Goal: Find specific fact: Find specific fact

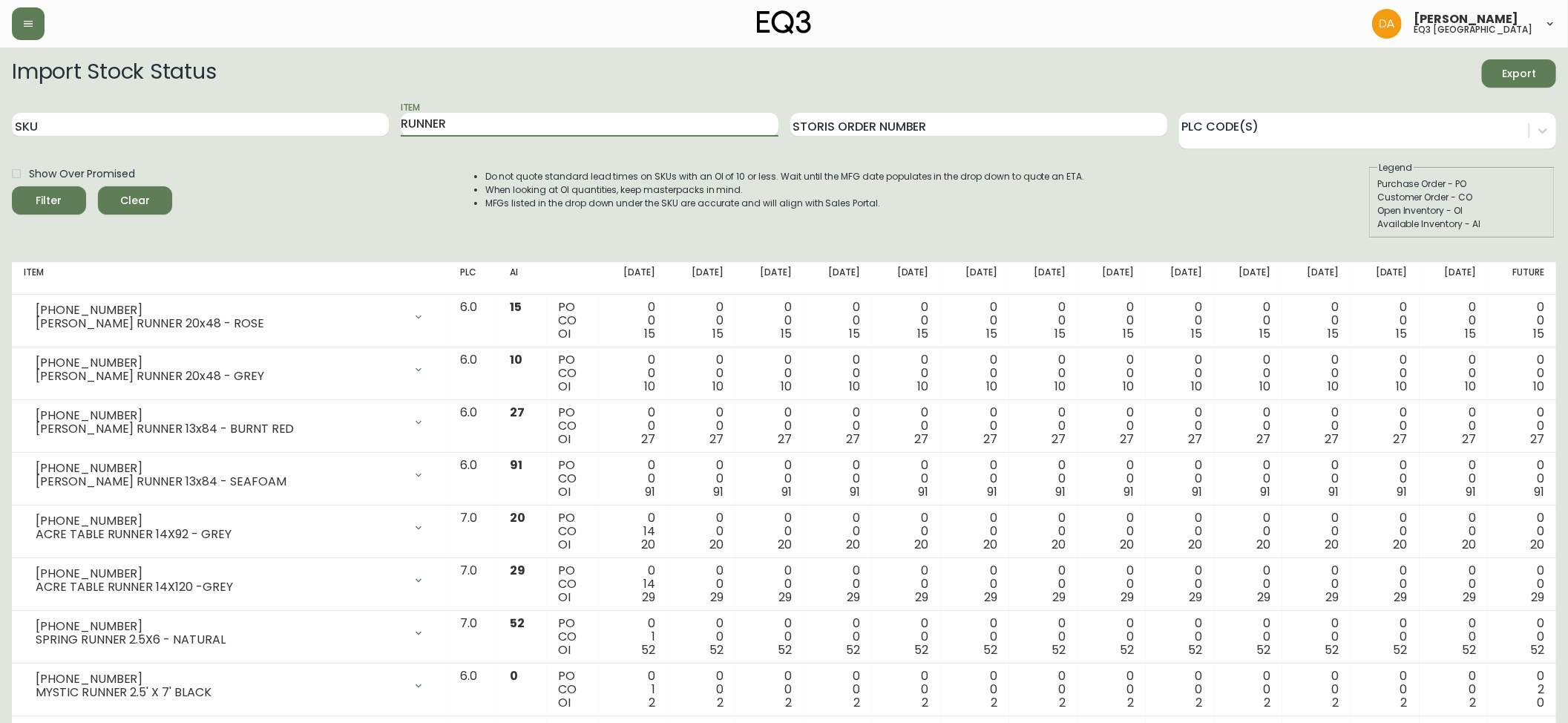
drag, startPoint x: 465, startPoint y: 125, endPoint x: 182, endPoint y: 79, distance: 286.7
click at [182, 79] on form "Import Stock Status Export SKU Item RUNNER Storis Order Number PLC Code(s) Show…" at bounding box center [784, 149] width 1545 height 179
type input "SILK AND SNOW"
click at [12, 186] on button "Filter" at bounding box center [49, 200] width 74 height 28
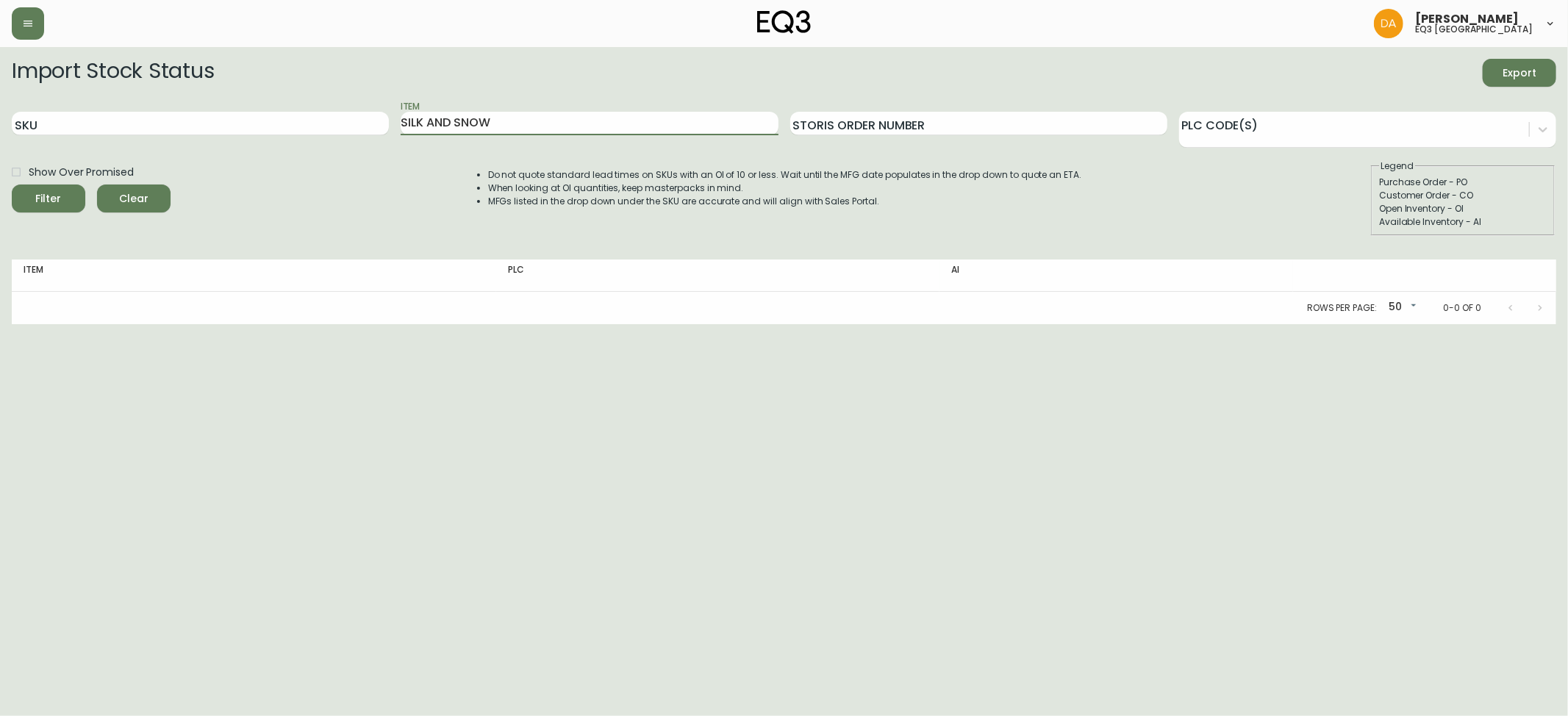
drag, startPoint x: 572, startPoint y: 128, endPoint x: 160, endPoint y: 153, distance: 412.8
click at [160, 153] on form "Import Stock Status Export SKU Item SILK AND SNOW Storis Order Number PLC Code(…" at bounding box center [784, 148] width 1544 height 177
click at [498, 127] on input "Item" at bounding box center [589, 123] width 377 height 24
type input "SILK"
click at [11, 184] on button "Filter" at bounding box center [48, 199] width 74 height 28
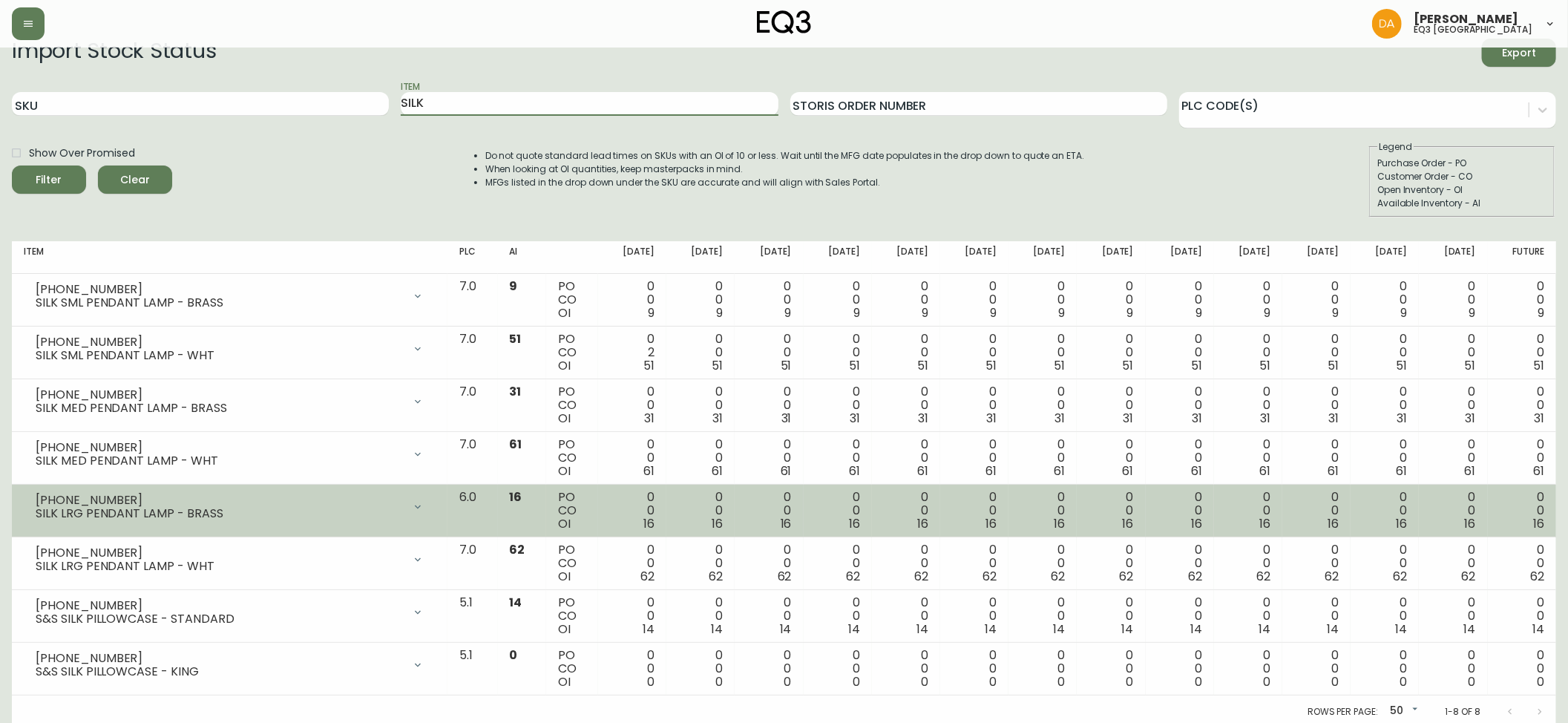
scroll to position [27, 0]
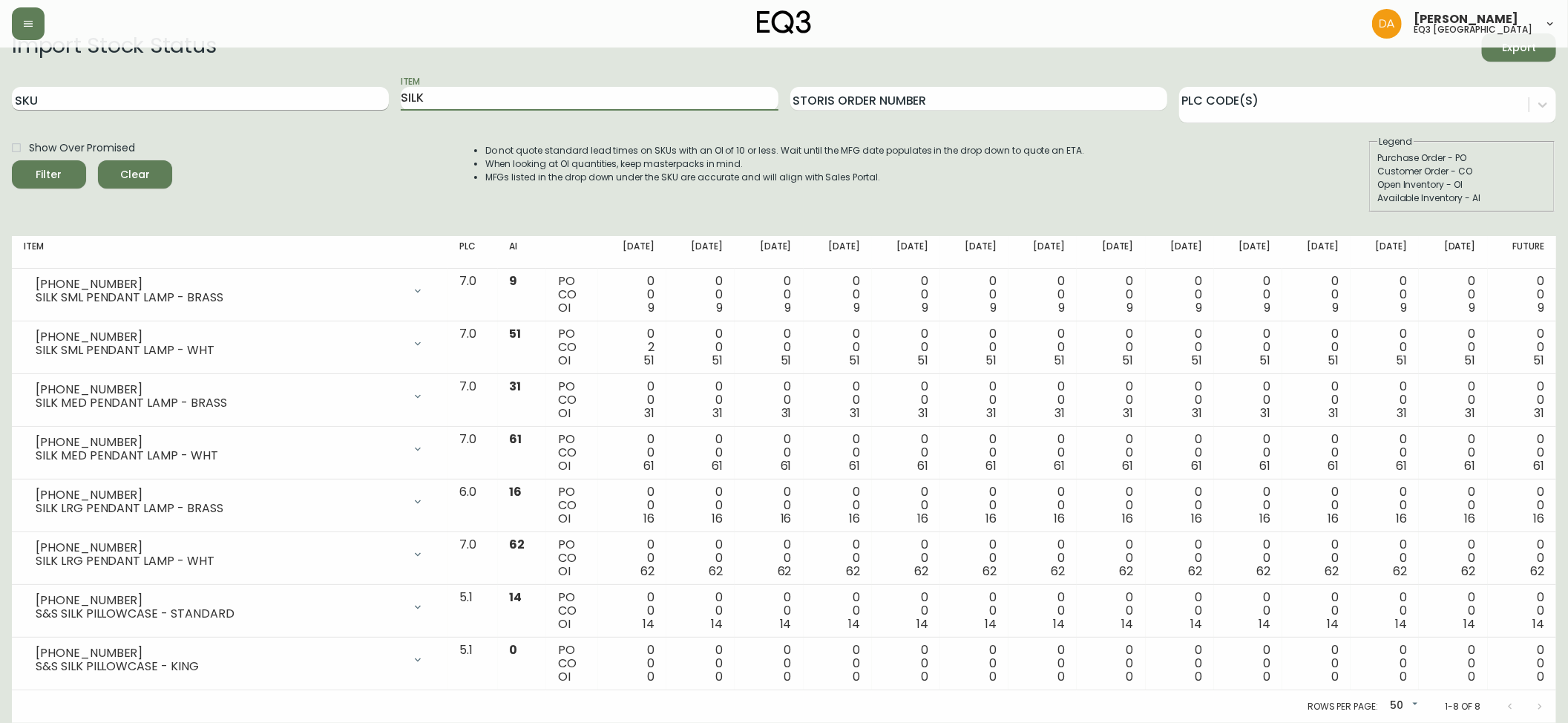
drag, startPoint x: 472, startPoint y: 88, endPoint x: 325, endPoint y: 98, distance: 147.3
click at [325, 98] on div "SKU Item SILK Storis Order Number PLC Code(s)" at bounding box center [784, 99] width 1545 height 48
click at [325, 98] on input "SKU" at bounding box center [200, 98] width 377 height 24
type input "5370"
click at [12, 161] on button "Filter" at bounding box center [49, 175] width 74 height 28
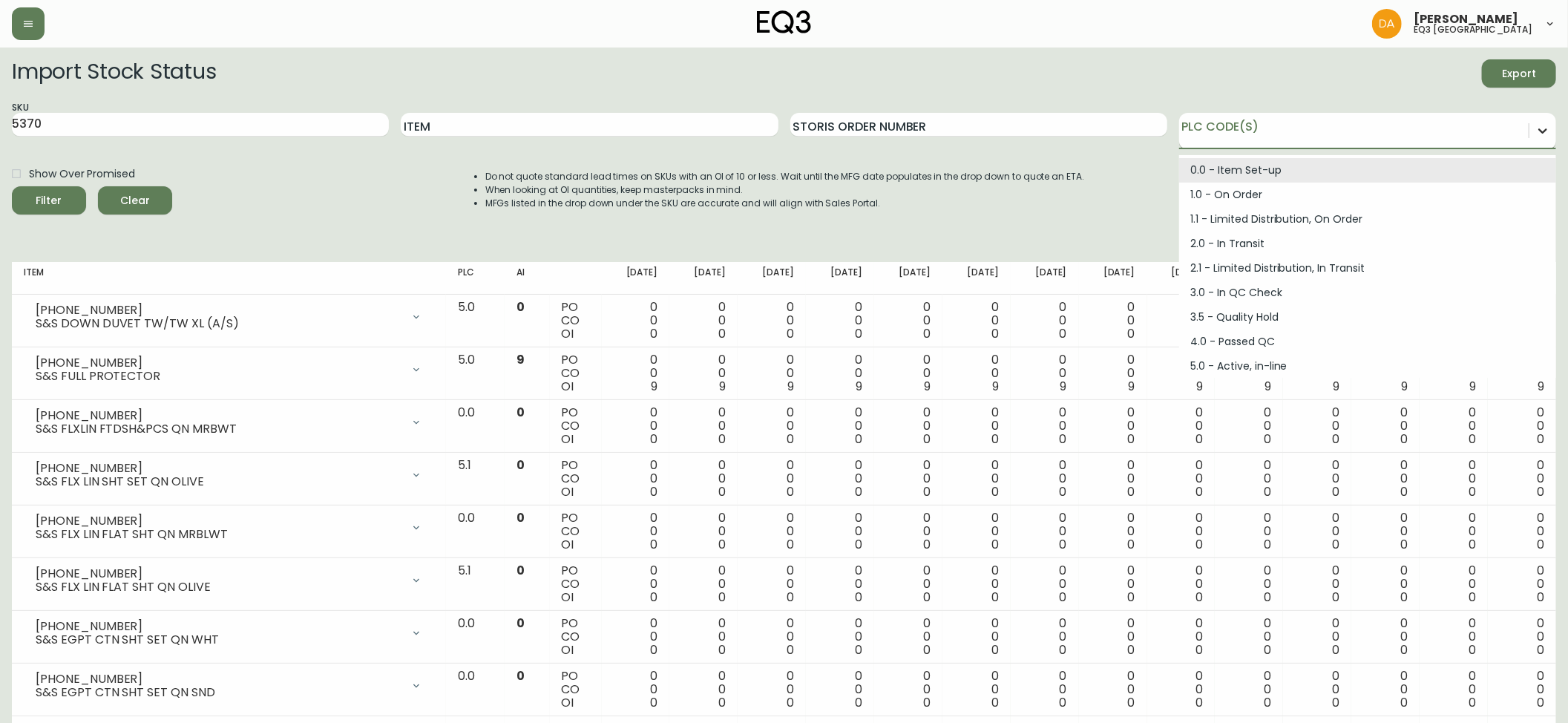
drag, startPoint x: 1532, startPoint y: 122, endPoint x: 1540, endPoint y: 123, distance: 8.1
click at [1540, 123] on div at bounding box center [1543, 130] width 27 height 27
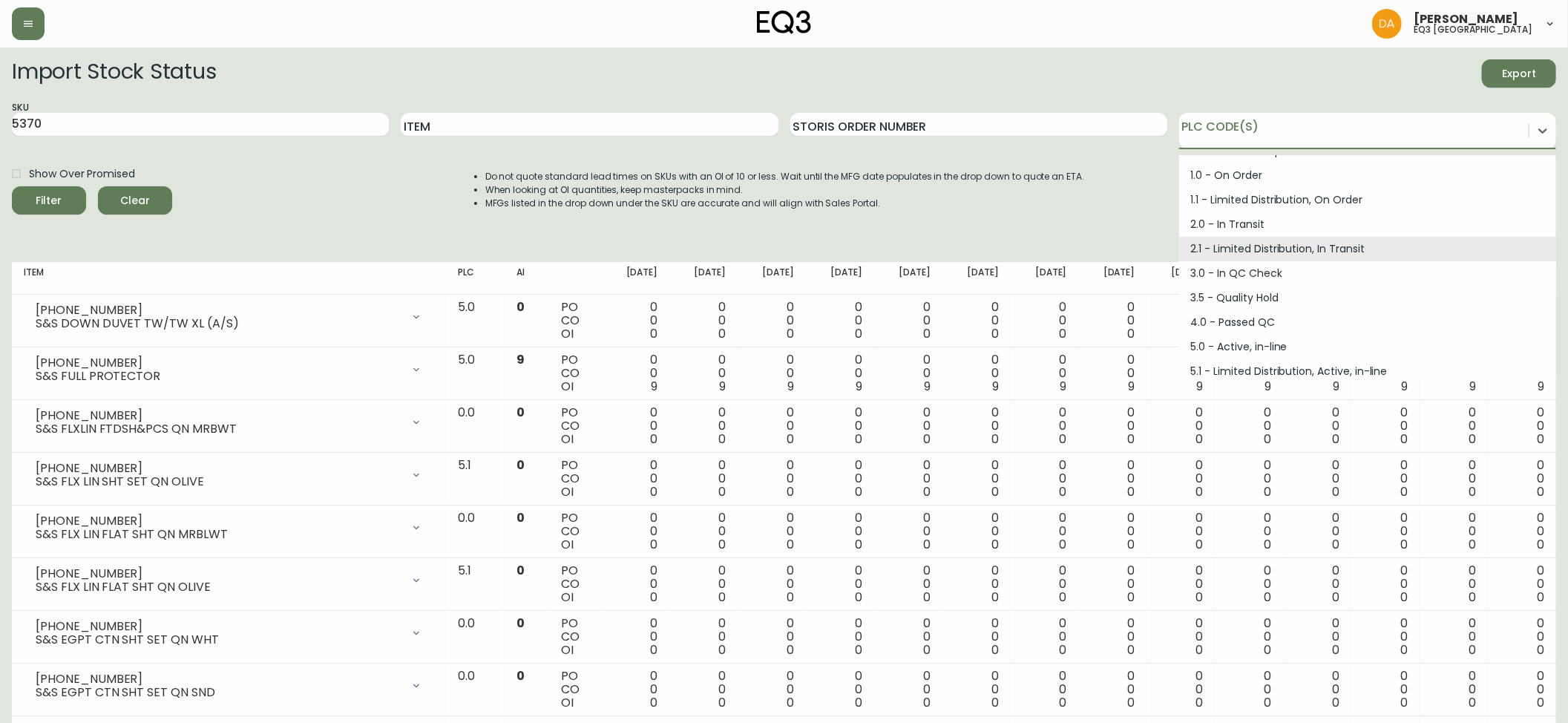
scroll to position [57, 0]
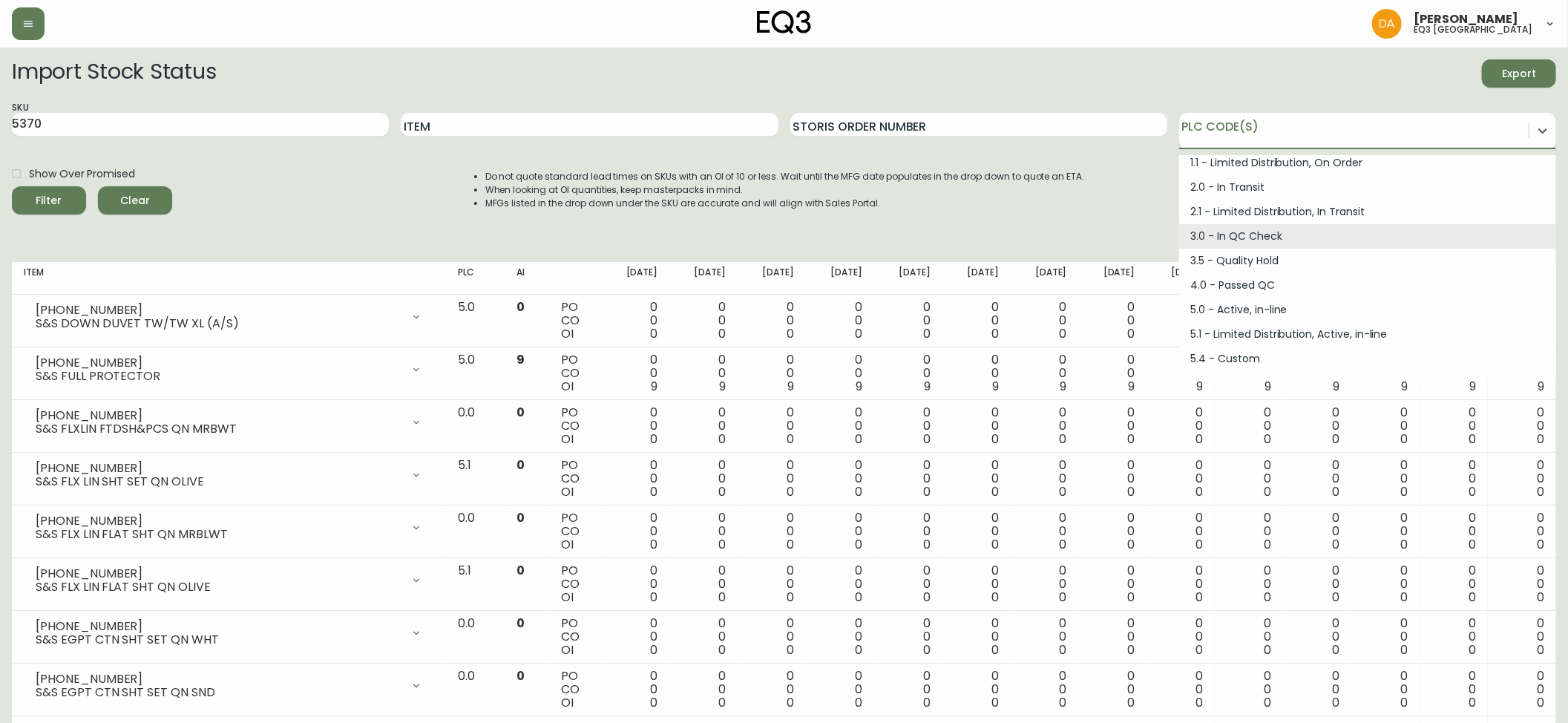
click at [928, 238] on div "Do not quote standard lead times on SKUs with an OI of 10 or less. Wait until t…" at bounding box center [771, 200] width 630 height 77
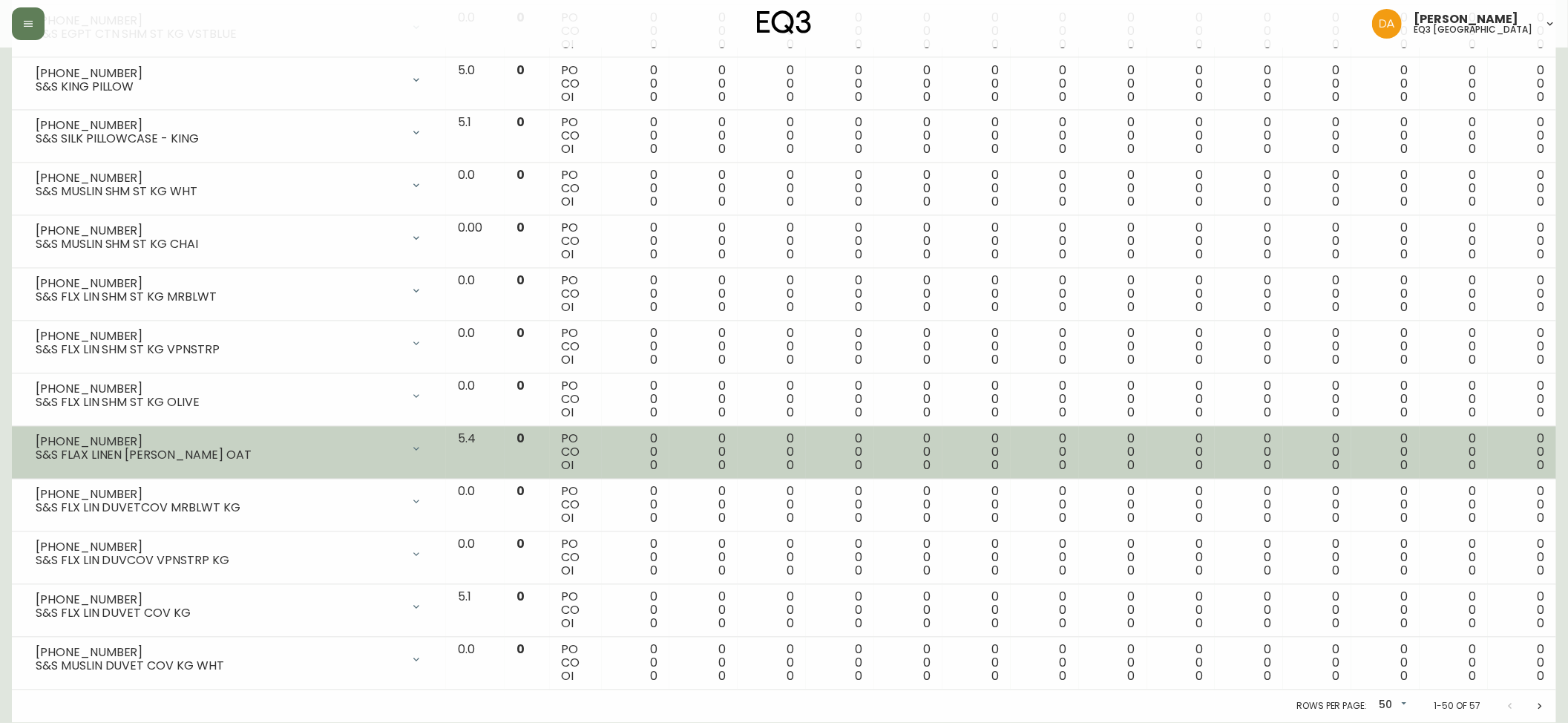
scroll to position [2086, 0]
